Goal: Transaction & Acquisition: Purchase product/service

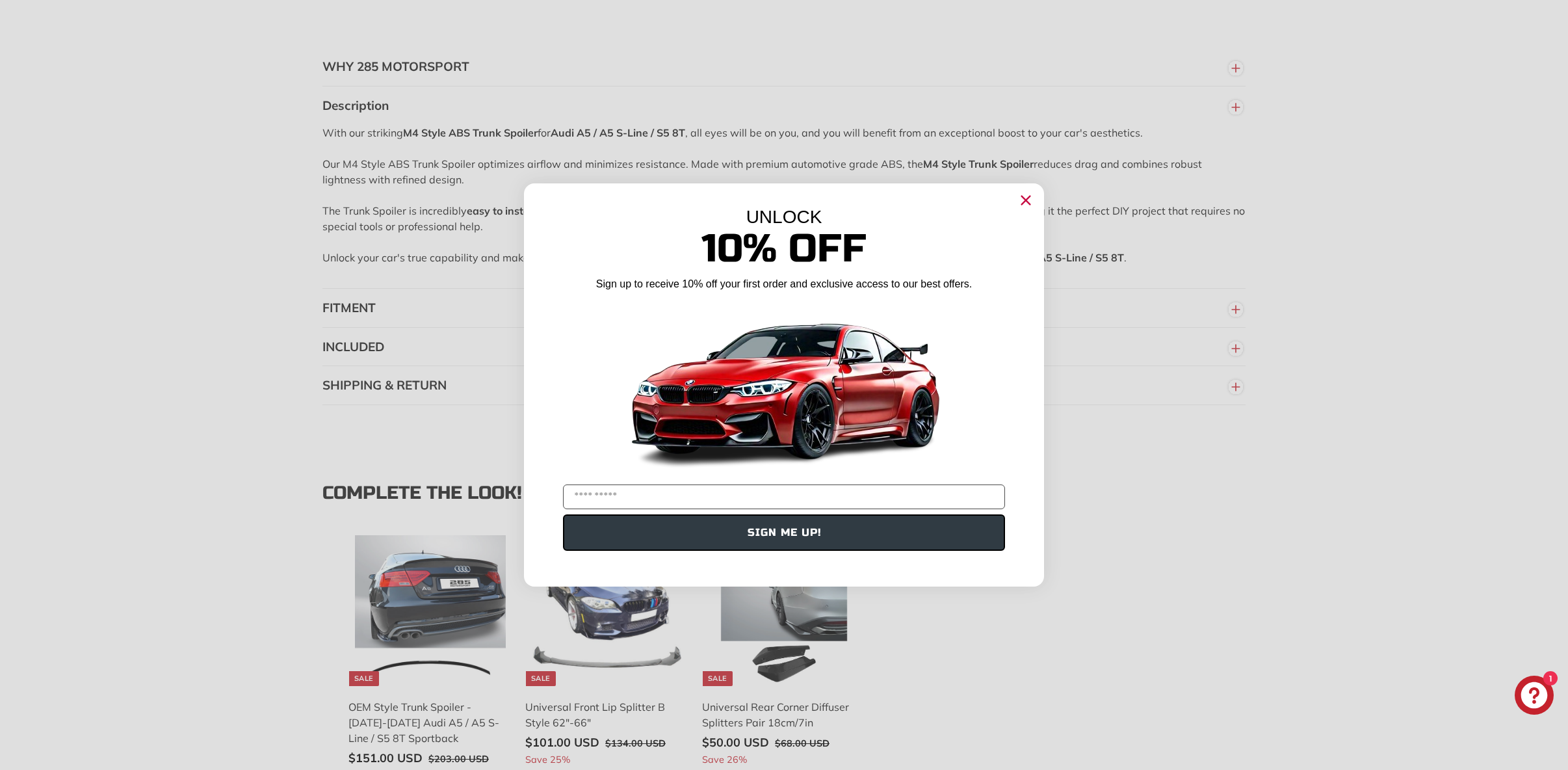
scroll to position [1539, 0]
